Goal: Task Accomplishment & Management: Manage account settings

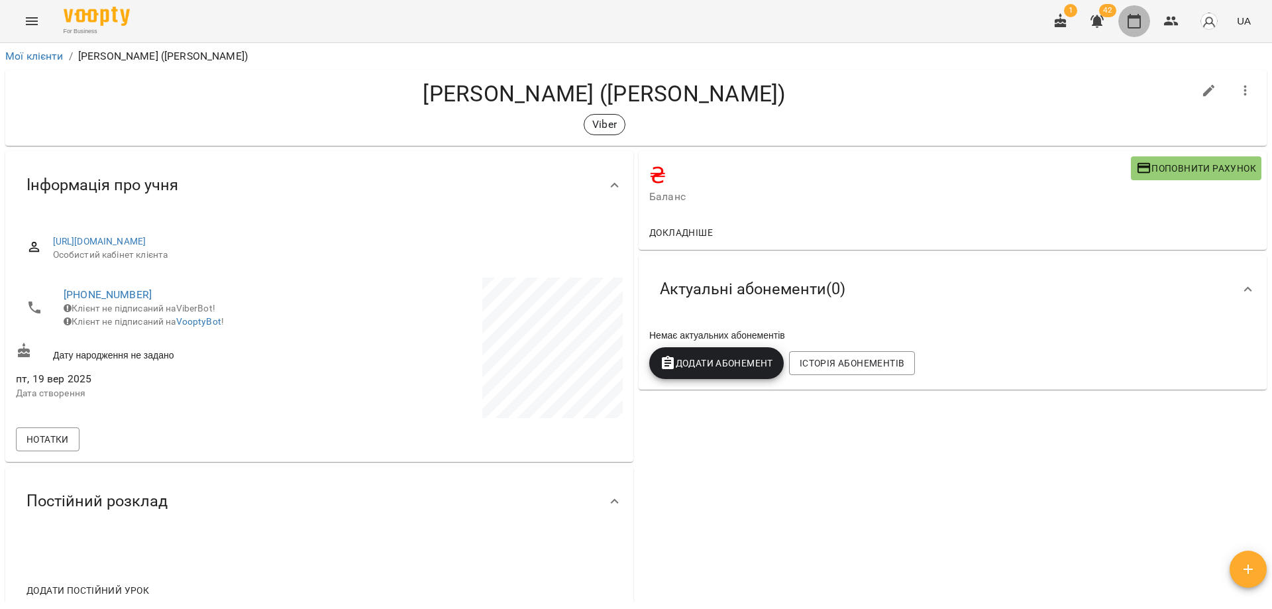
click at [1134, 34] on button "button" at bounding box center [1135, 21] width 32 height 32
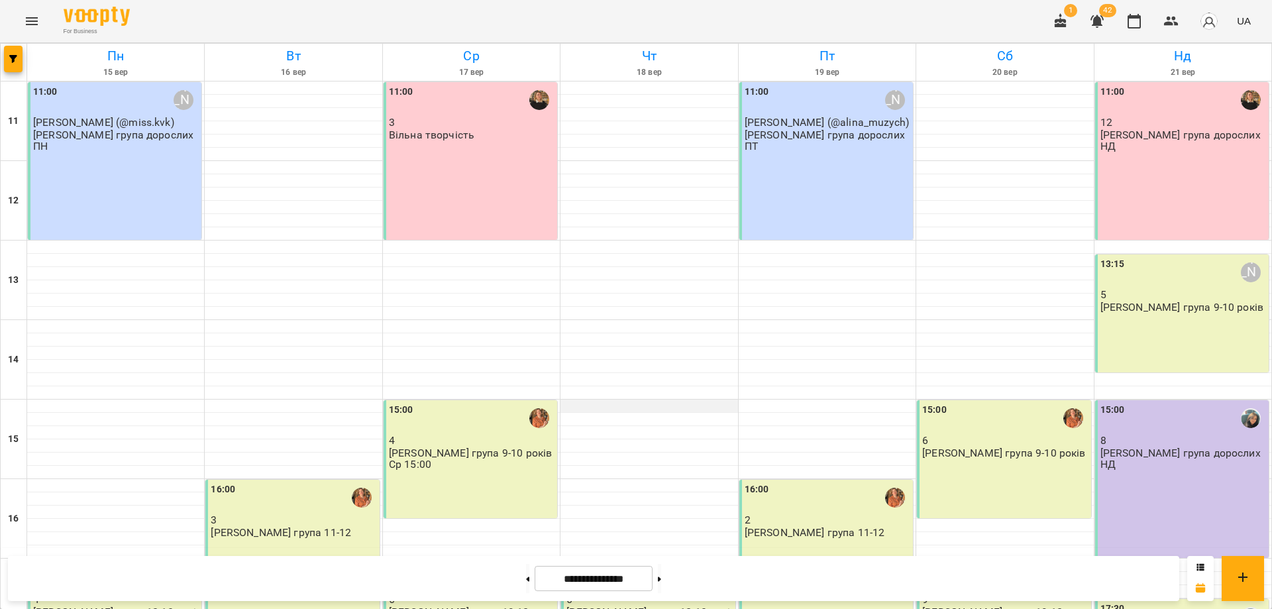
scroll to position [248, 0]
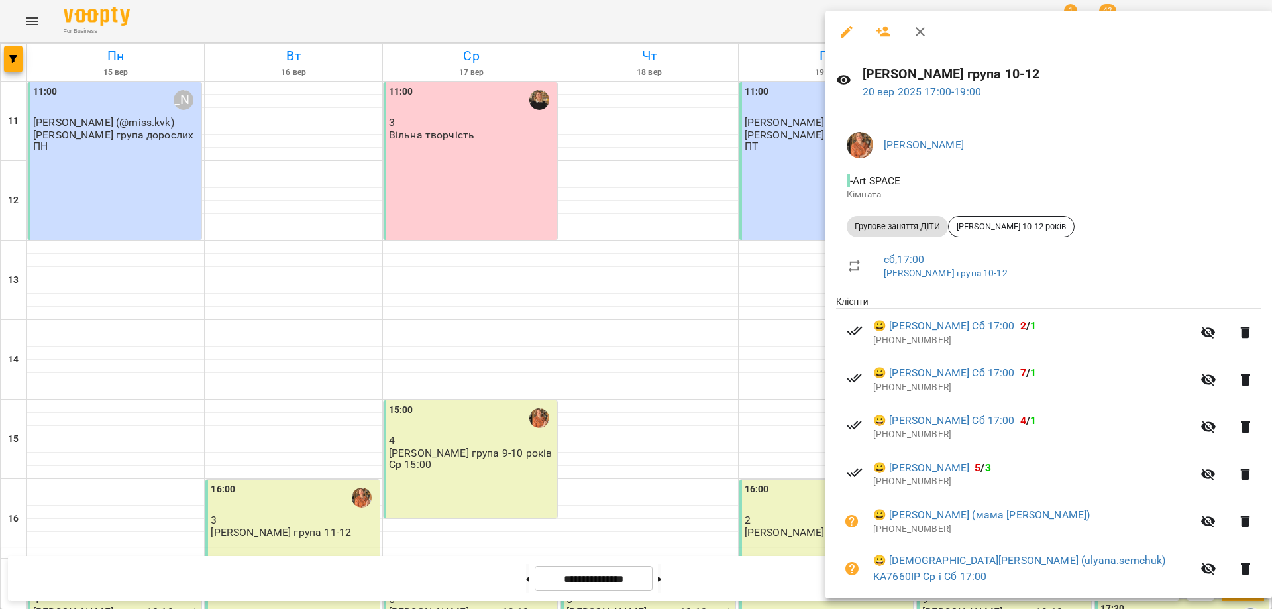
click at [778, 359] on div at bounding box center [636, 304] width 1272 height 609
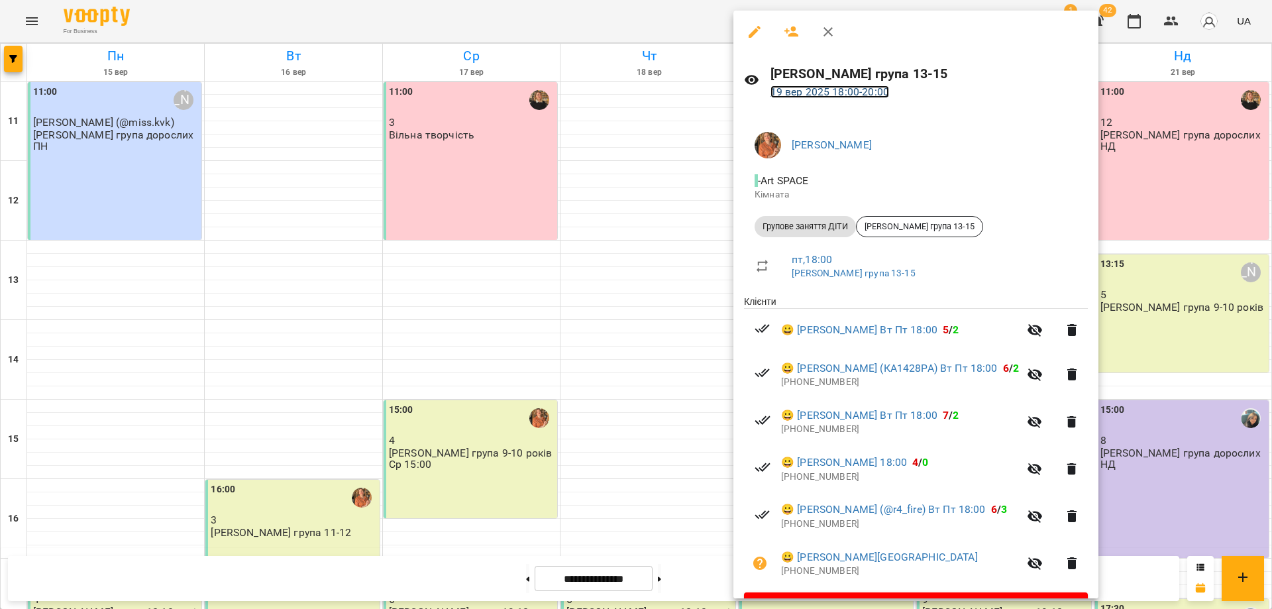
click at [837, 91] on link "[DATE] 18:00 - 20:00" at bounding box center [830, 91] width 119 height 13
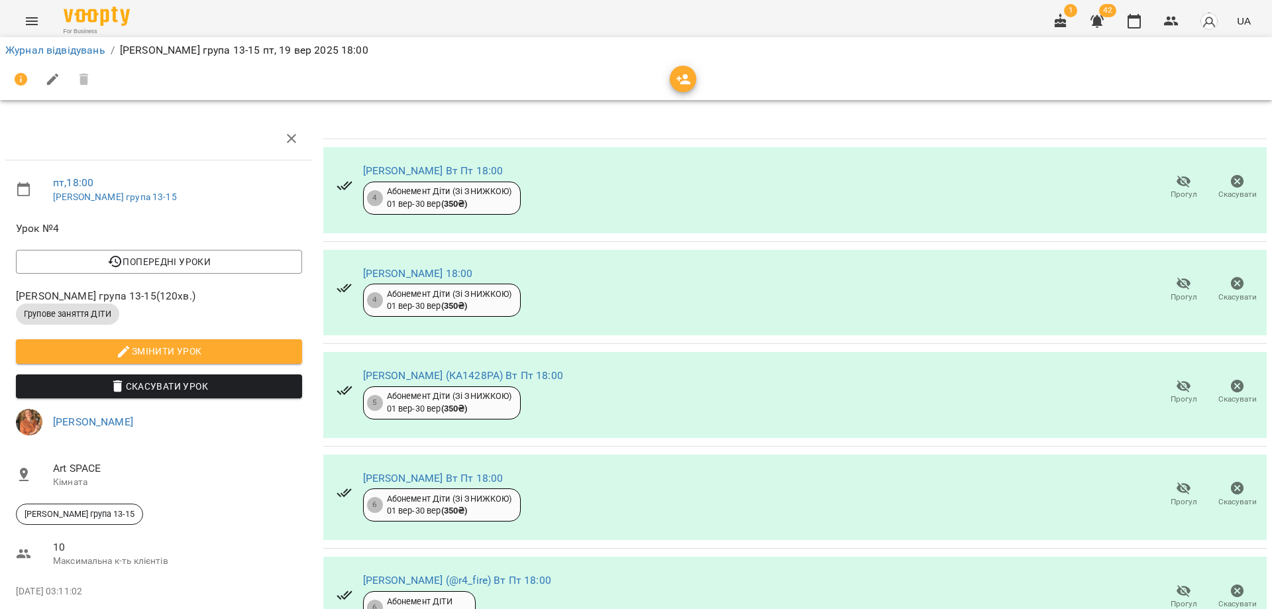
click at [673, 76] on span "button" at bounding box center [683, 80] width 27 height 16
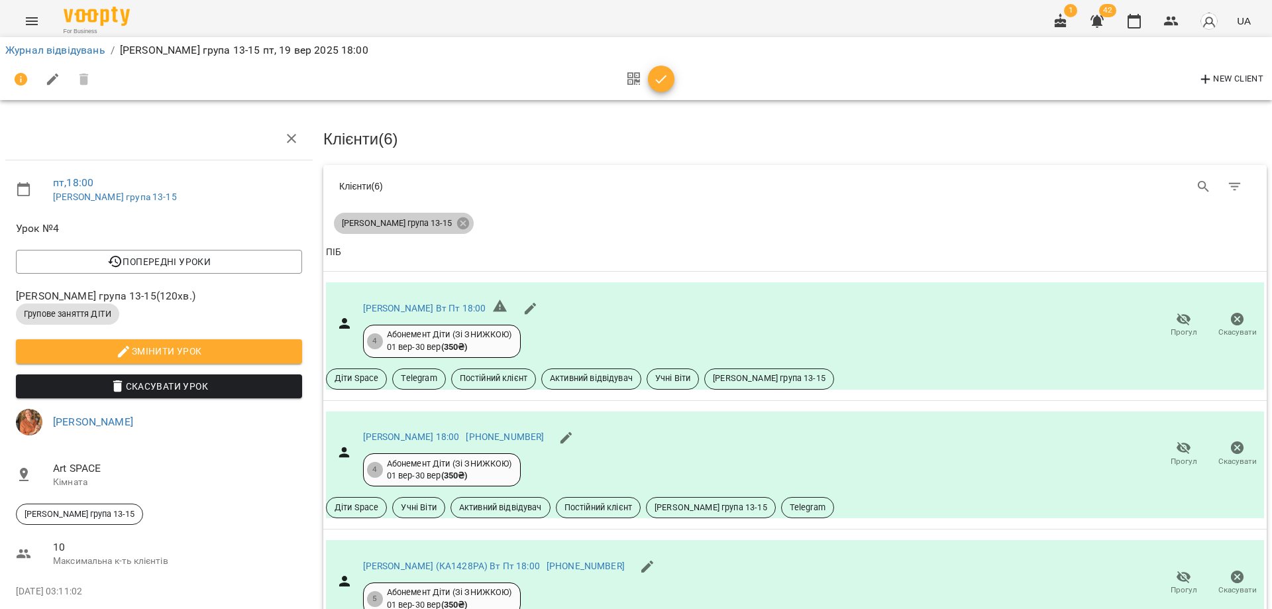
drag, startPoint x: 411, startPoint y: 220, endPoint x: 931, endPoint y: 203, distance: 520.5
click at [456, 225] on icon at bounding box center [463, 223] width 15 height 15
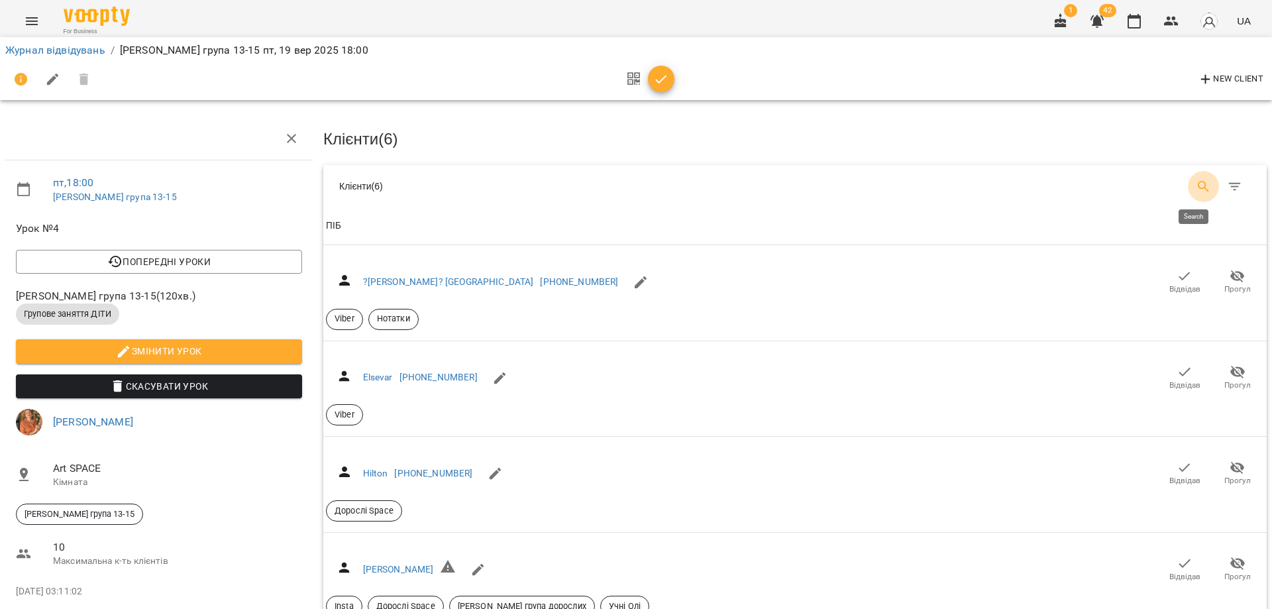
click at [1196, 188] on icon "Search" at bounding box center [1204, 187] width 16 height 16
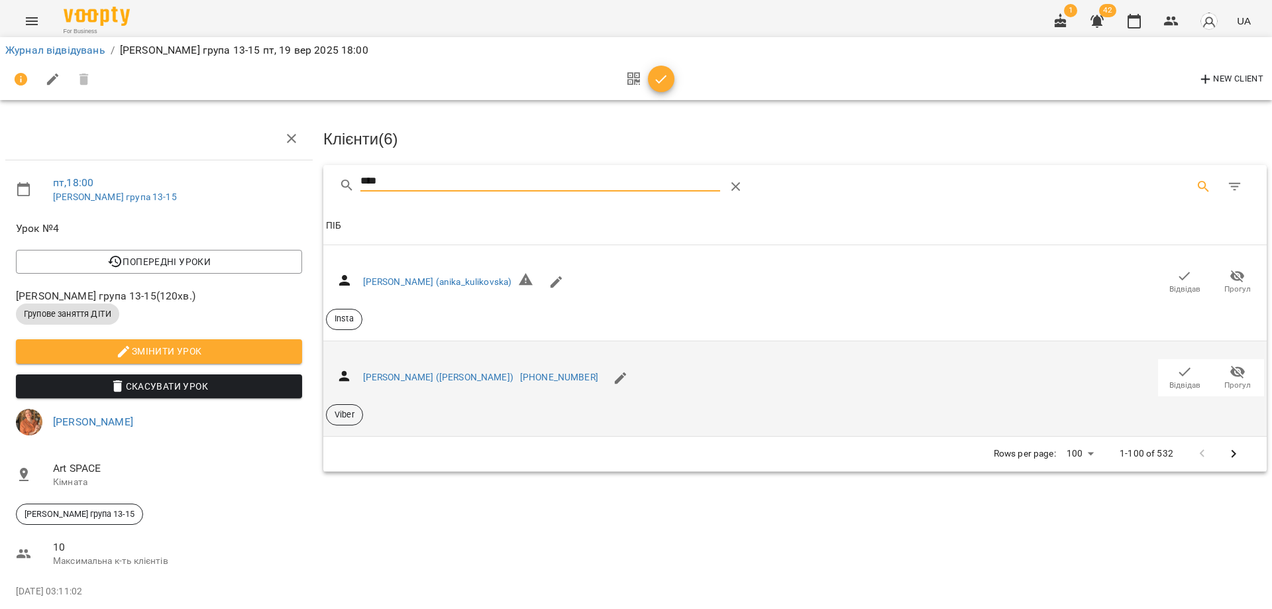
type input "****"
click at [1179, 371] on icon "button" at bounding box center [1185, 372] width 16 height 16
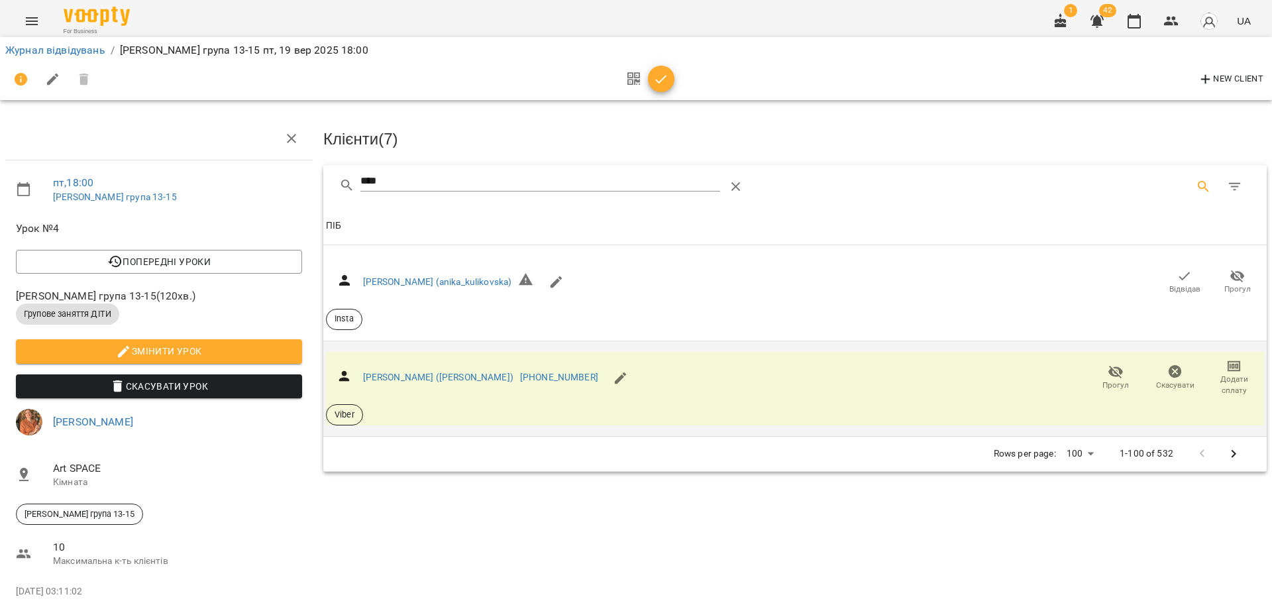
click at [659, 76] on icon "button" at bounding box center [661, 80] width 16 height 16
